Goal: Task Accomplishment & Management: Complete application form

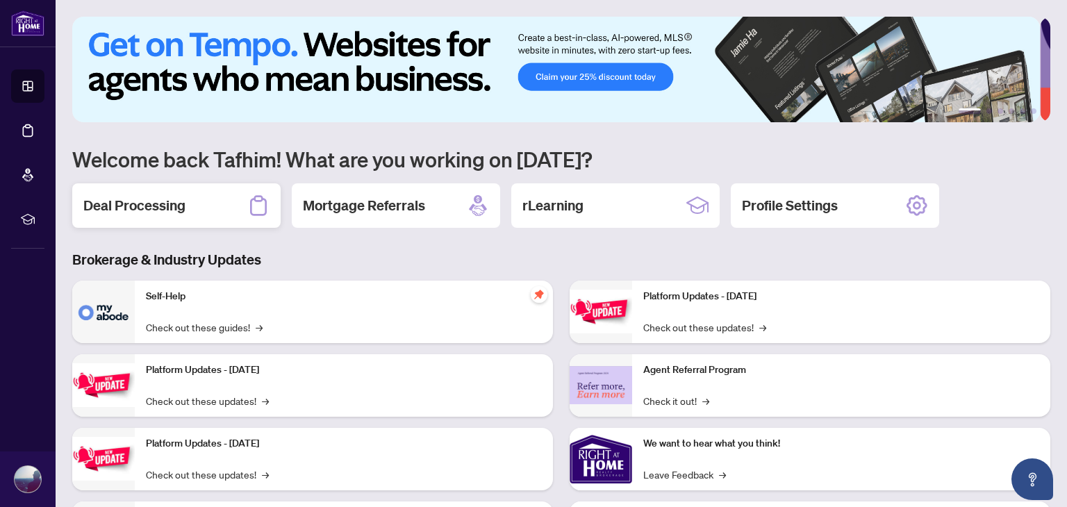
click at [164, 196] on h2 "Deal Processing" at bounding box center [134, 205] width 102 height 19
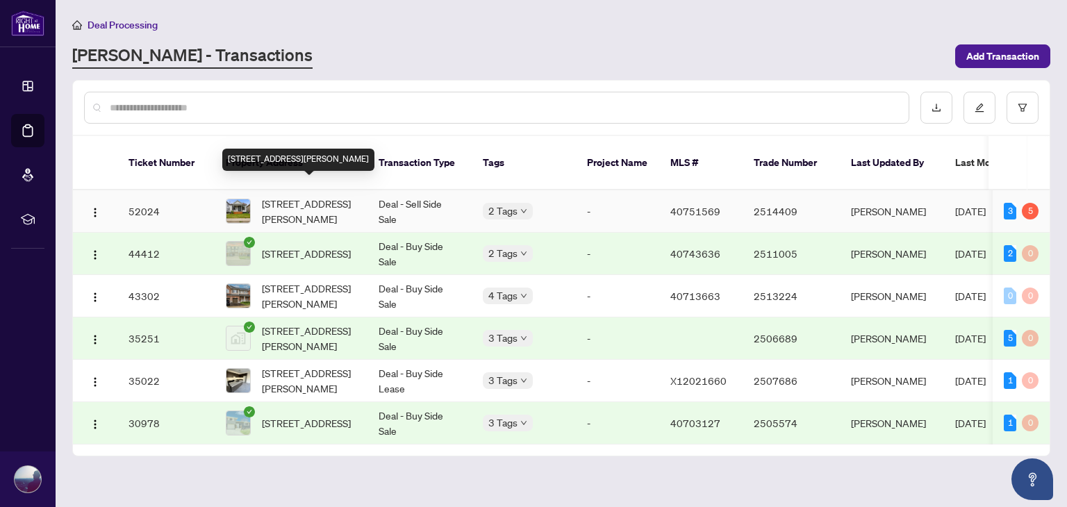
click at [315, 197] on span "[STREET_ADDRESS][PERSON_NAME]" at bounding box center [309, 211] width 94 height 31
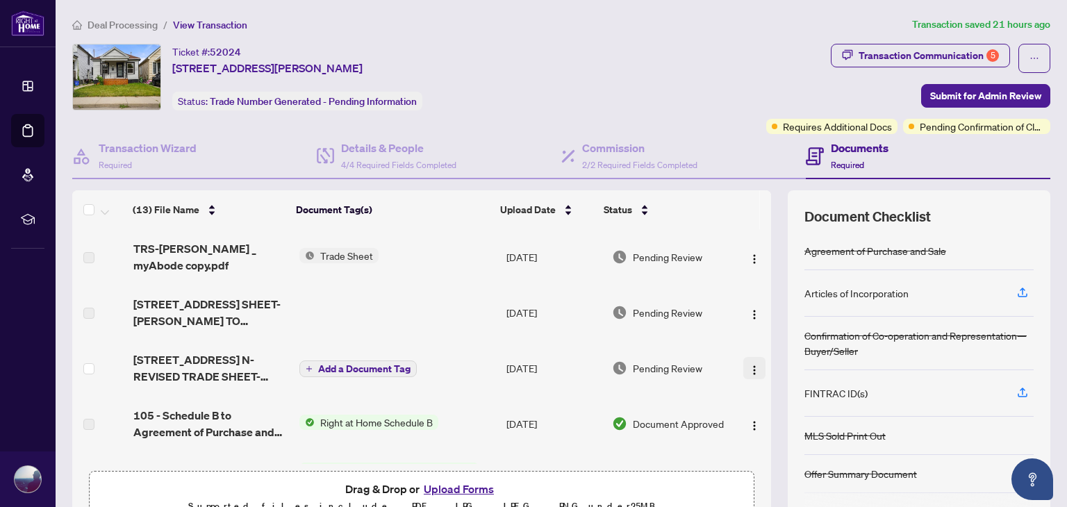
click at [743, 376] on button "button" at bounding box center [754, 368] width 22 height 22
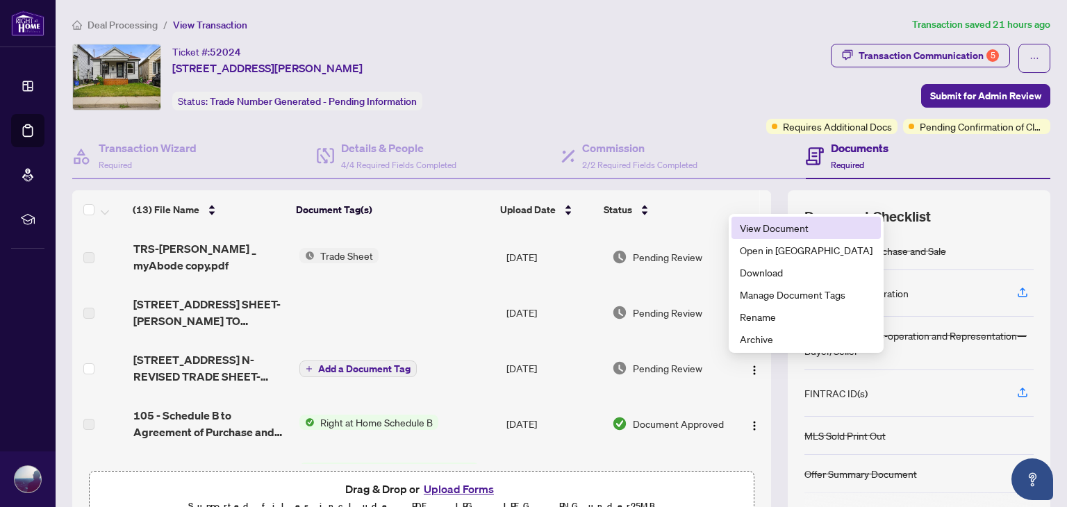
click at [745, 229] on span "View Document" at bounding box center [806, 227] width 133 height 15
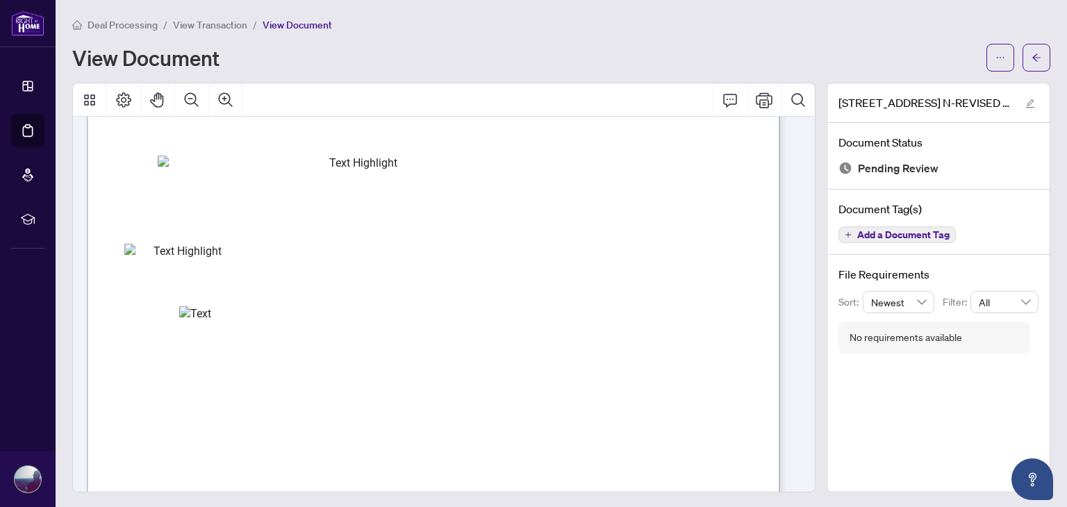
scroll to position [306, 0]
drag, startPoint x: 614, startPoint y: 201, endPoint x: 604, endPoint y: 201, distance: 9.7
click at [608, 201] on span "$18,675.00" at bounding box center [596, 200] width 39 height 7
drag, startPoint x: 581, startPoint y: 199, endPoint x: 572, endPoint y: 199, distance: 9.0
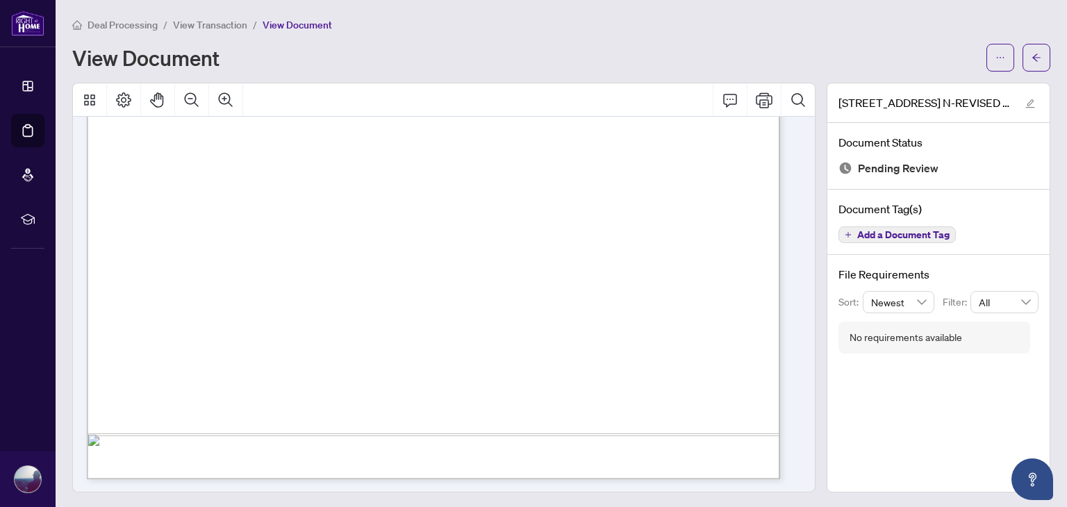
scroll to position [549, 0]
click at [998, 28] on div "Deal Processing / View Transaction / View Document" at bounding box center [561, 25] width 978 height 16
click at [995, 47] on span "button" at bounding box center [1000, 58] width 10 height 22
click at [942, 81] on span "Download" at bounding box center [940, 87] width 106 height 15
click at [206, 22] on span "View Transaction" at bounding box center [210, 25] width 74 height 13
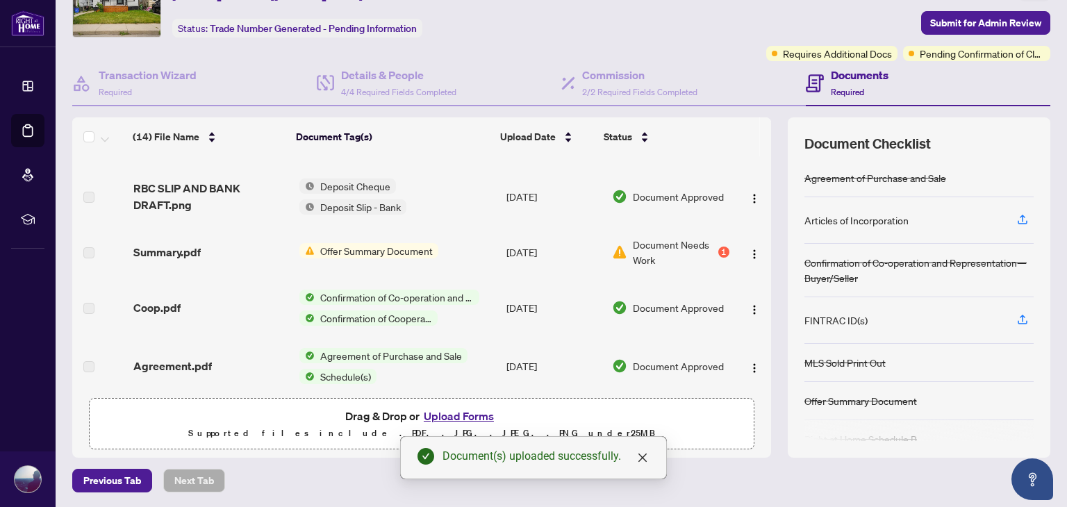
scroll to position [550, 0]
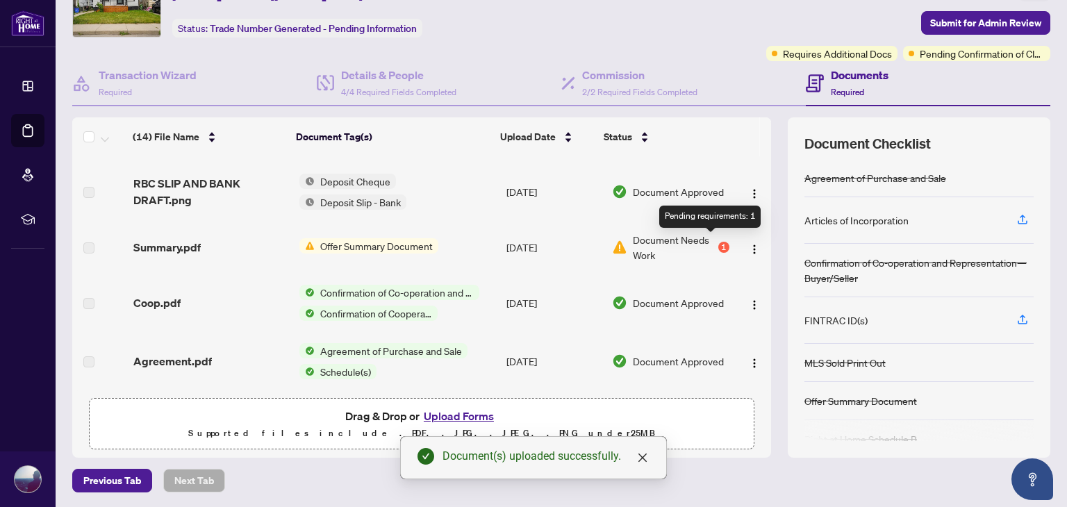
click at [718, 242] on div "1" at bounding box center [723, 247] width 11 height 11
click at [659, 233] on span "Document Needs Work" at bounding box center [674, 247] width 82 height 31
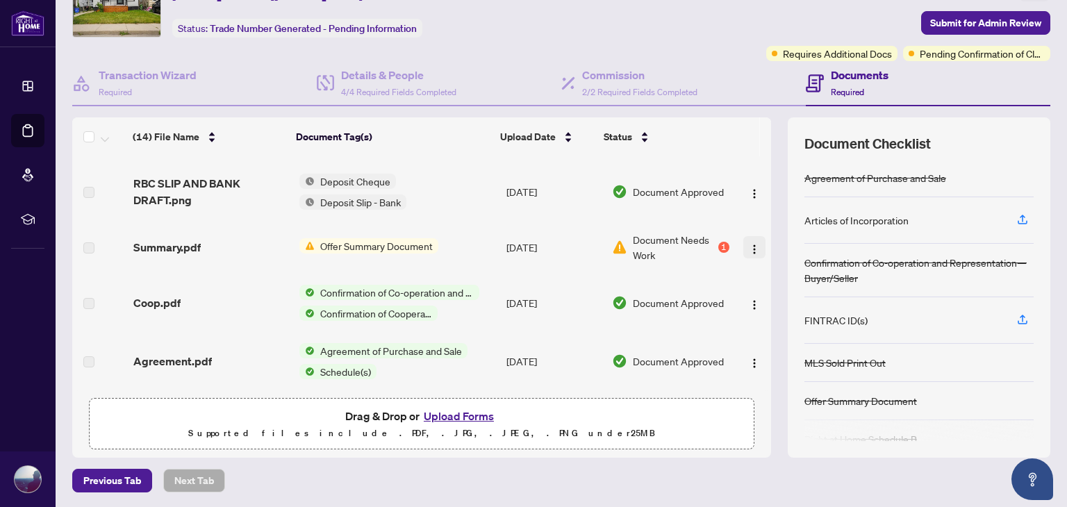
click at [749, 245] on img "button" at bounding box center [754, 249] width 11 height 11
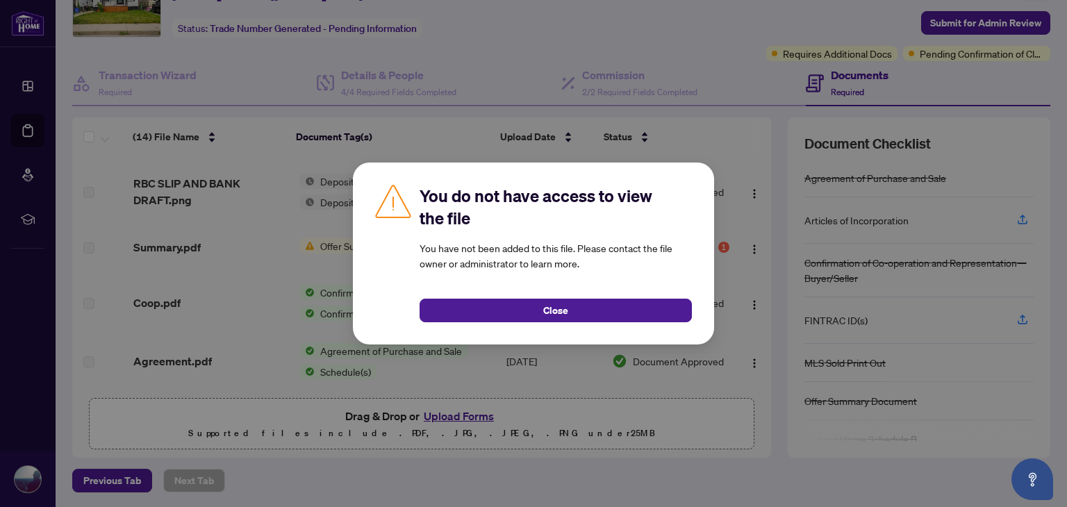
click at [622, 323] on div "You do not have access to view the file You have not been added to this file. P…" at bounding box center [533, 254] width 361 height 182
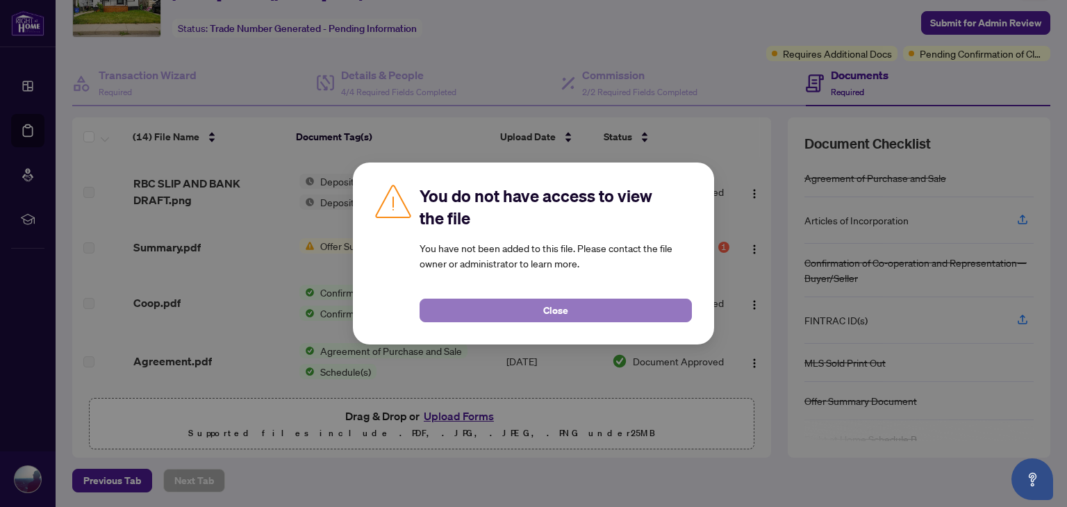
click at [514, 308] on button "Close" at bounding box center [556, 311] width 272 height 24
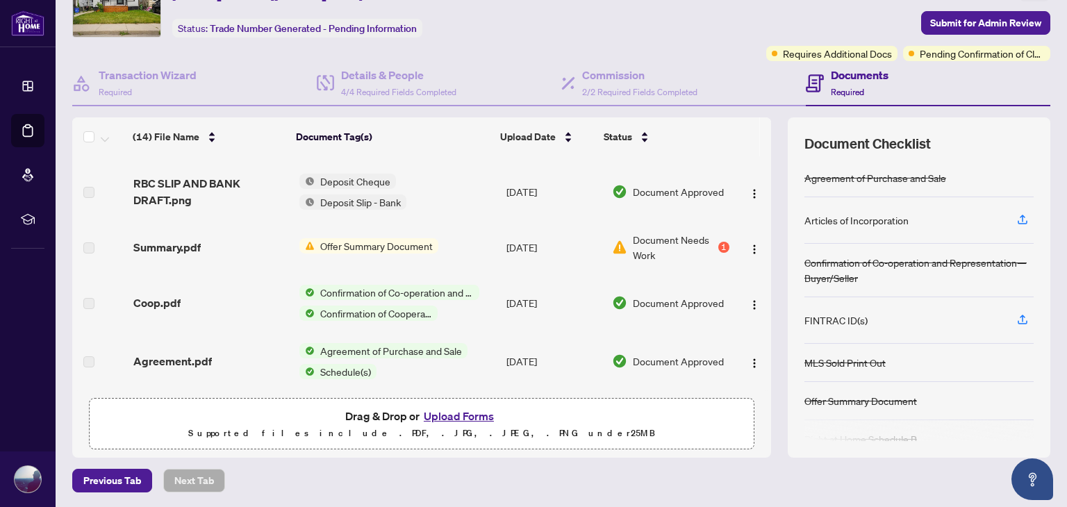
click at [388, 240] on span "Offer Summary Document" at bounding box center [377, 245] width 124 height 15
click at [364, 290] on span "Offer Summary Document" at bounding box center [366, 286] width 124 height 15
click at [268, 245] on div "Summary.pdf" at bounding box center [210, 247] width 155 height 17
click at [315, 241] on span "Offer Summary Document" at bounding box center [377, 245] width 124 height 15
click at [231, 240] on div "Summary.pdf" at bounding box center [210, 247] width 155 height 17
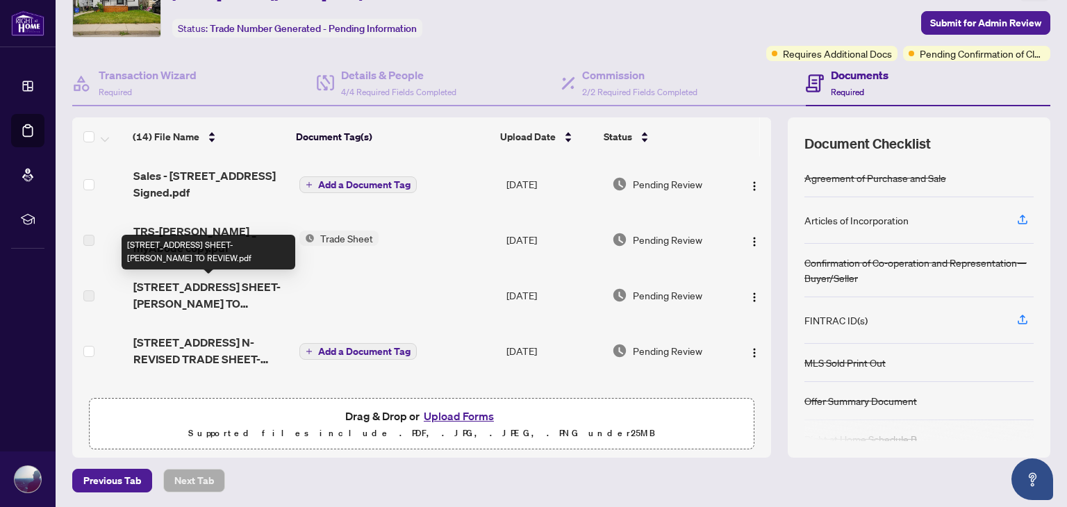
scroll to position [3, 0]
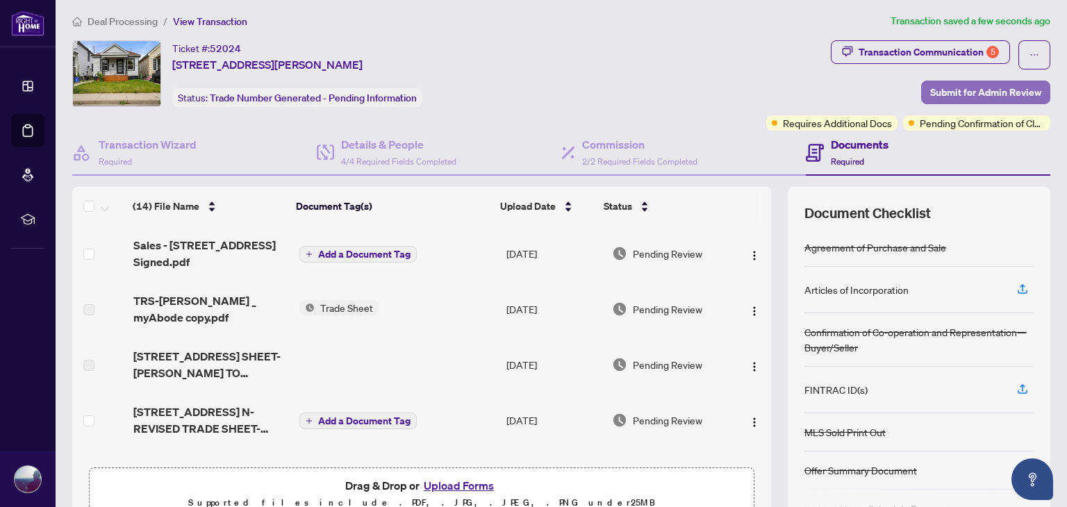
click at [930, 90] on span "Submit for Admin Review" at bounding box center [985, 92] width 111 height 22
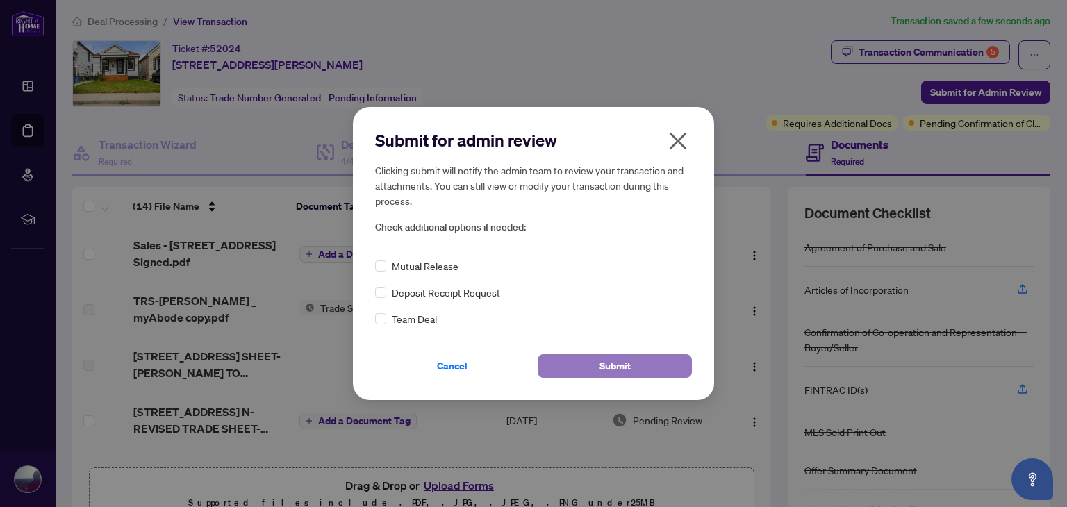
click at [652, 363] on button "Submit" at bounding box center [615, 366] width 154 height 24
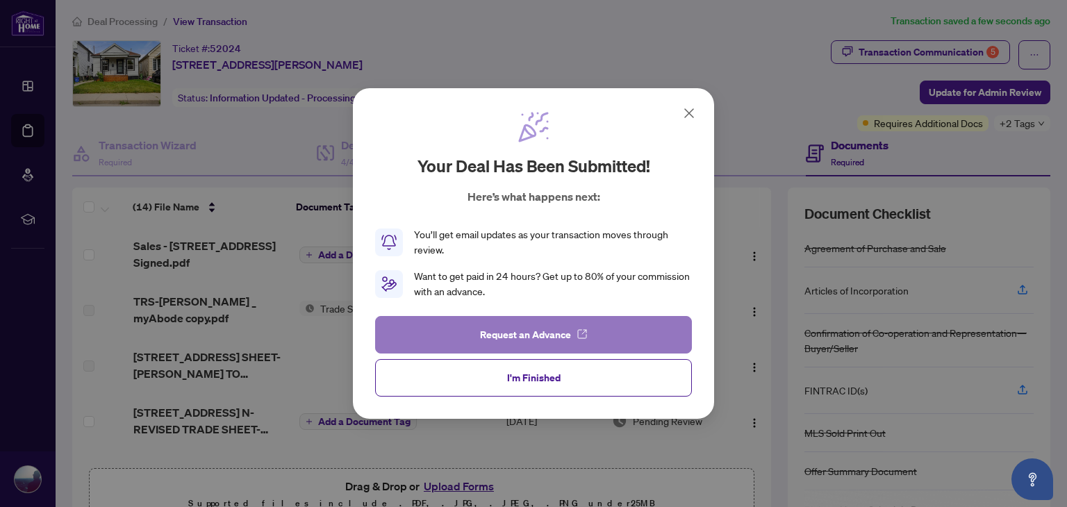
click at [627, 345] on button "Request an Advance" at bounding box center [533, 335] width 317 height 38
